Goal: Task Accomplishment & Management: Manage account settings

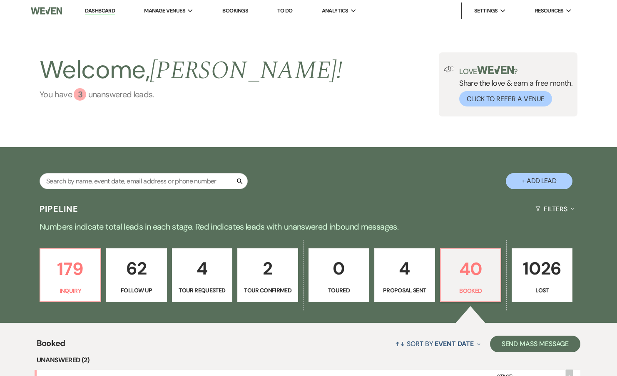
click at [88, 94] on link "You have 3 unanswered lead s ." at bounding box center [191, 94] width 302 height 12
click at [244, 8] on link "Bookings" at bounding box center [235, 10] width 26 height 7
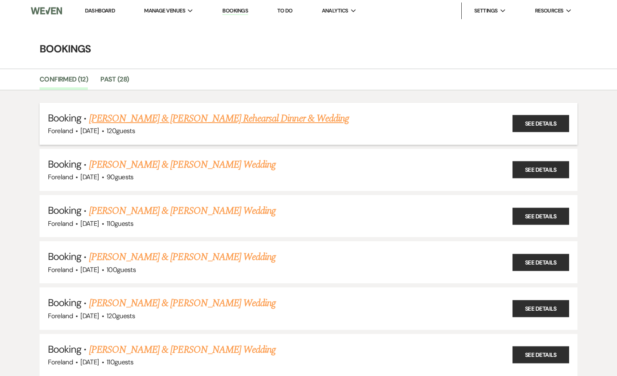
click at [147, 119] on link "[PERSON_NAME] & [PERSON_NAME] Rehearsal Dinner & Wedding" at bounding box center [219, 118] width 260 height 15
